Goal: Information Seeking & Learning: Learn about a topic

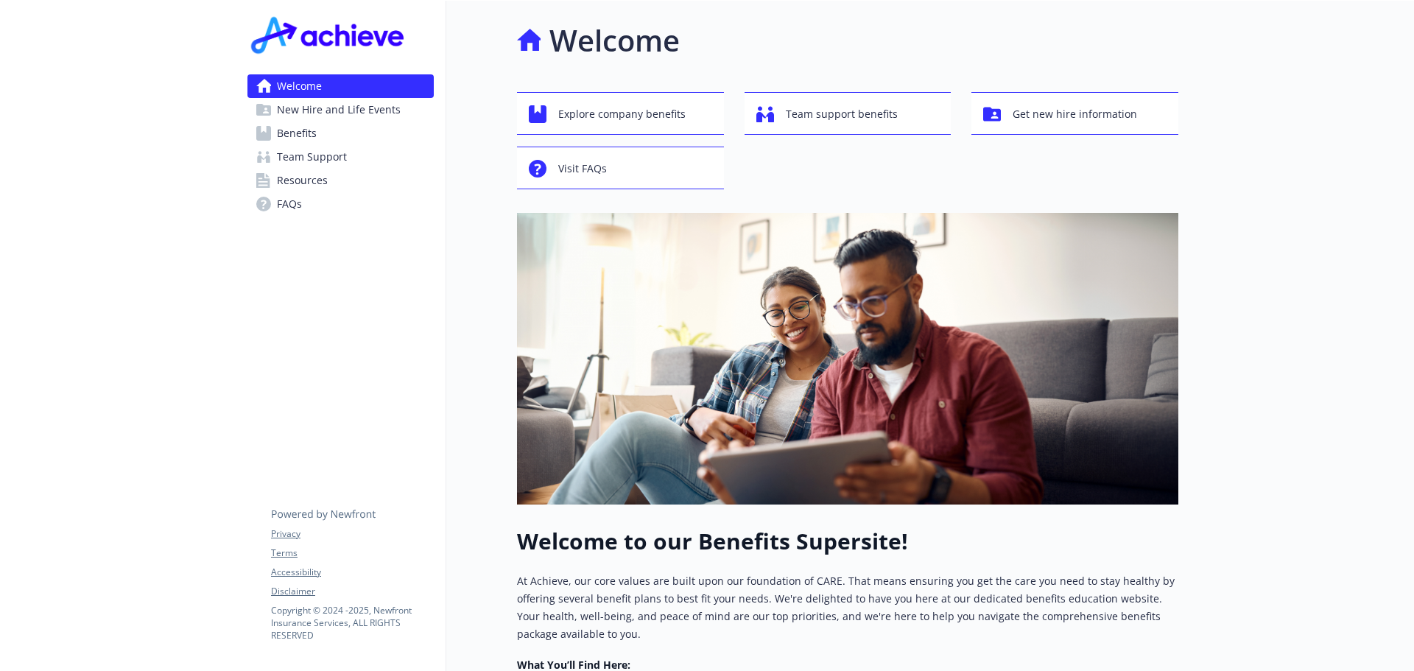
click at [326, 136] on link "Benefits" at bounding box center [341, 134] width 186 height 24
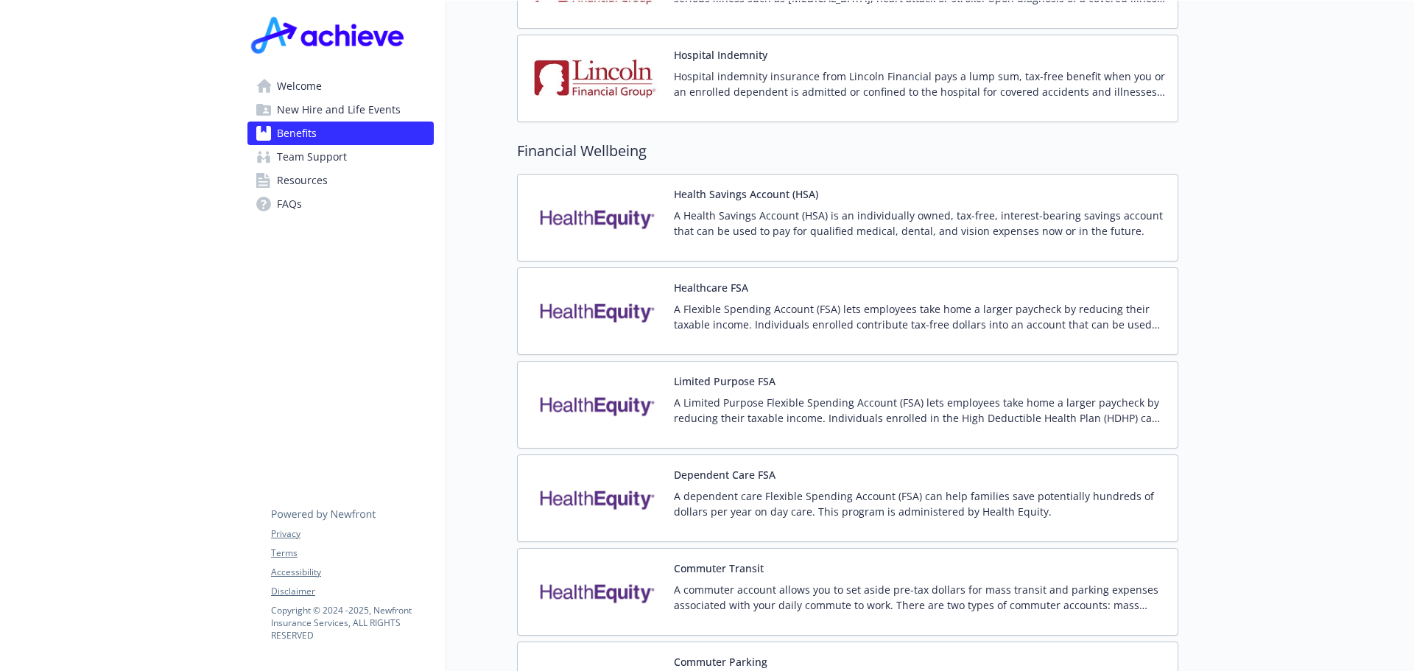
scroll to position [1989, 0]
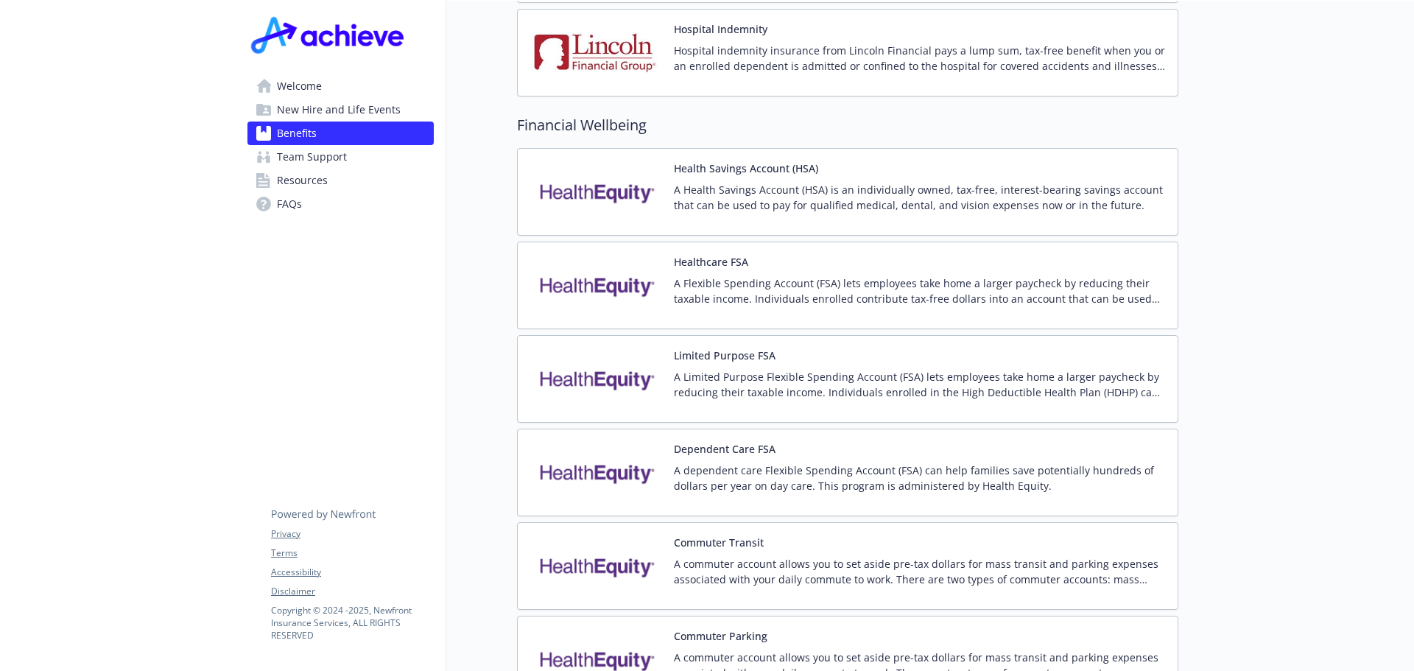
click at [1001, 429] on div "Dependent Care FSA A dependent care Flexible Spending Account (FSA) can help fa…" at bounding box center [848, 473] width 662 height 88
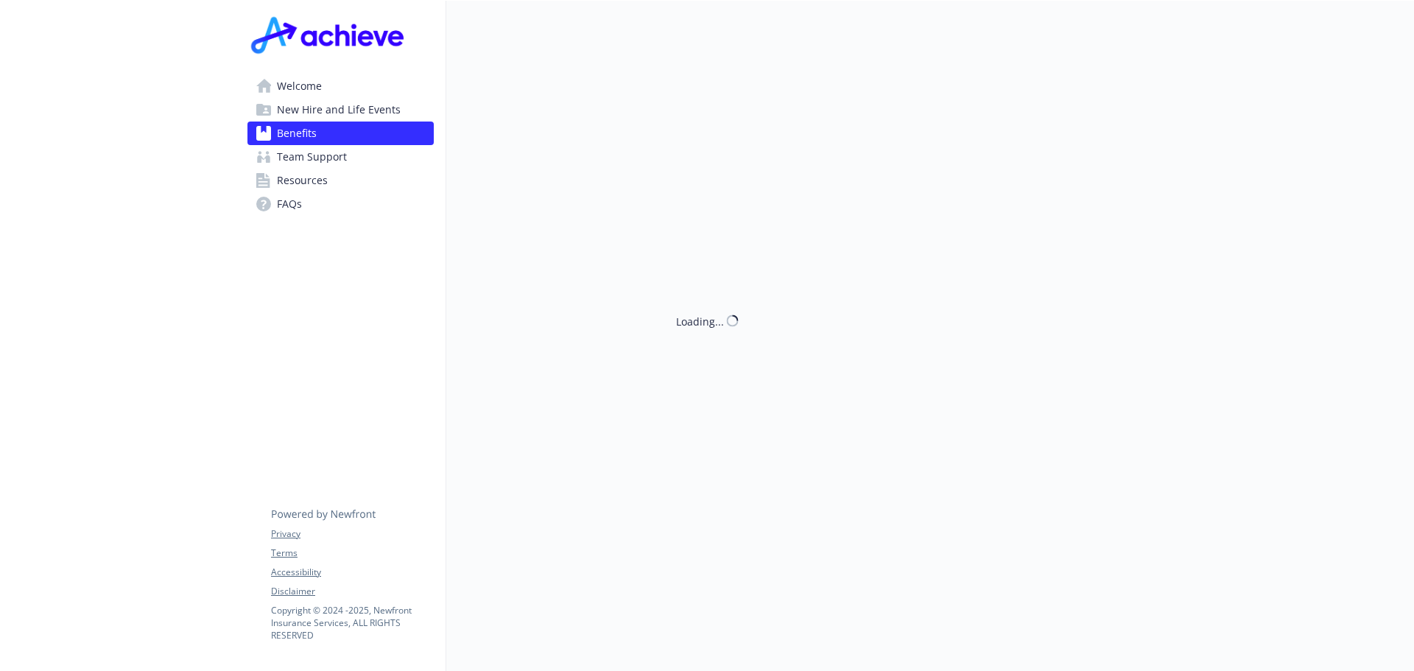
scroll to position [1989, 0]
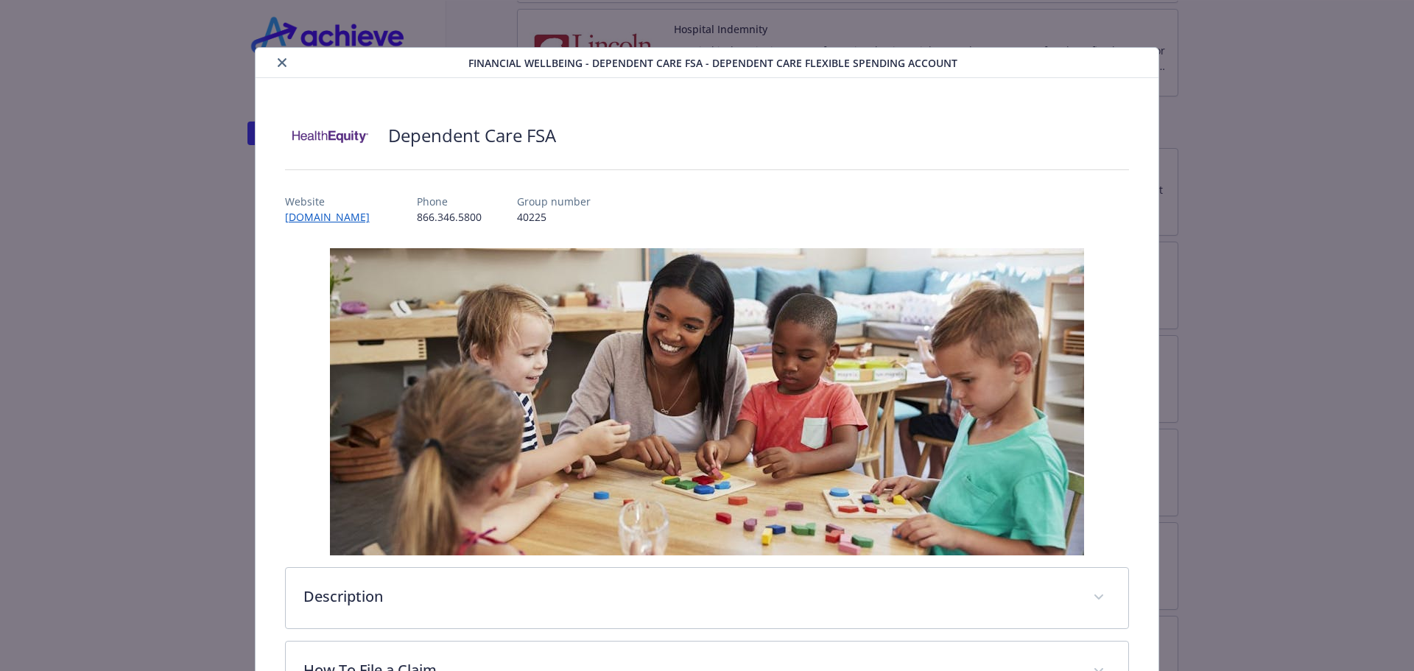
click at [280, 62] on icon "close" at bounding box center [282, 62] width 9 height 9
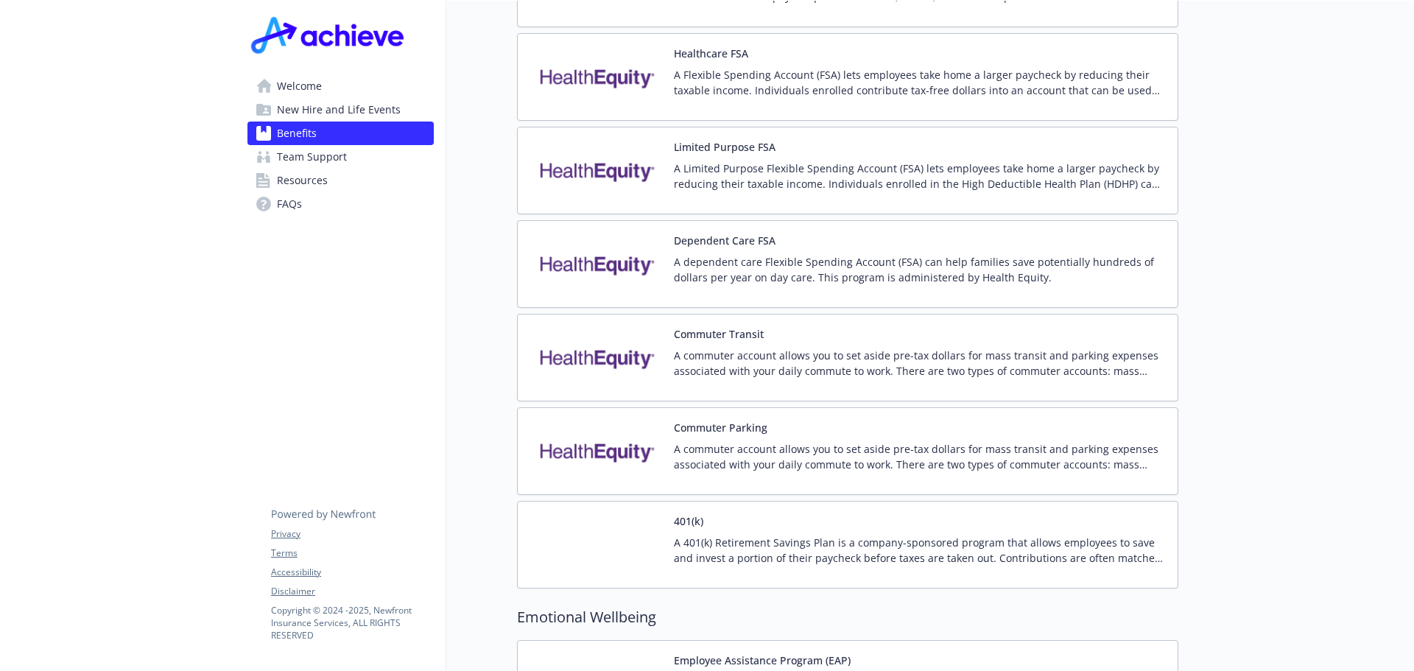
scroll to position [2210, 0]
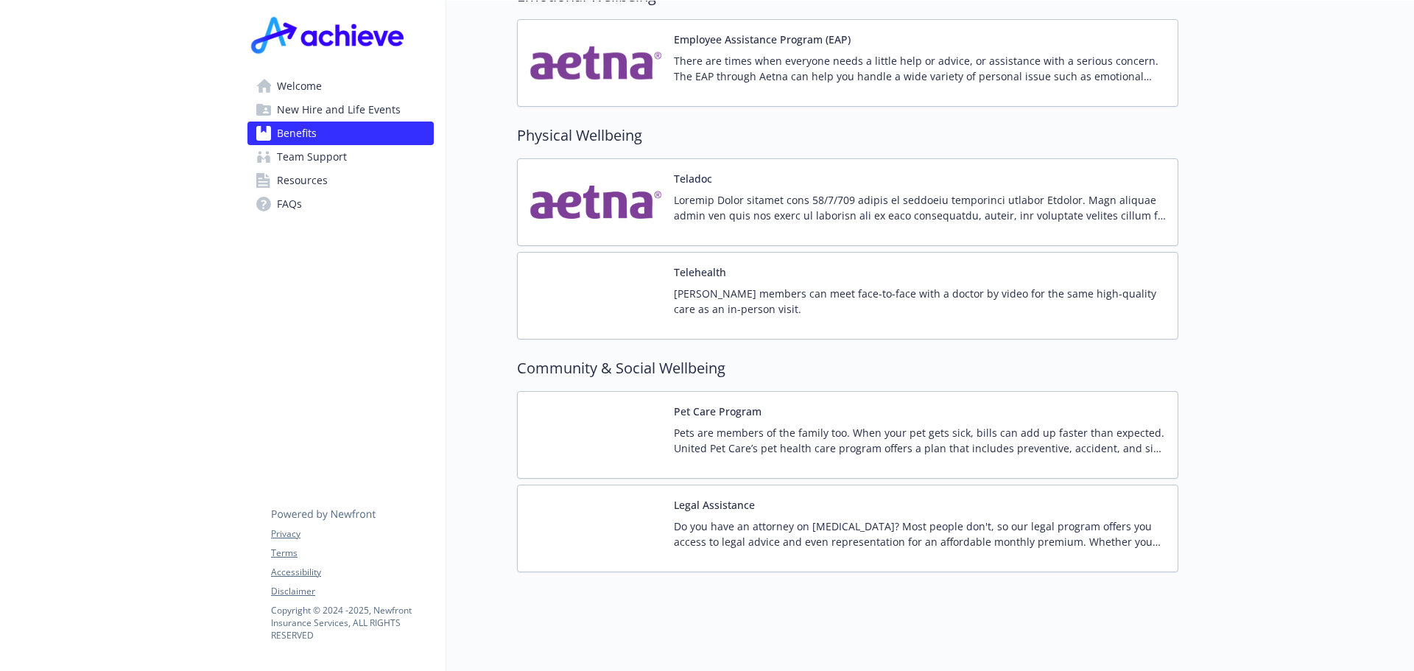
scroll to position [2821, 0]
